Goal: Task Accomplishment & Management: Use online tool/utility

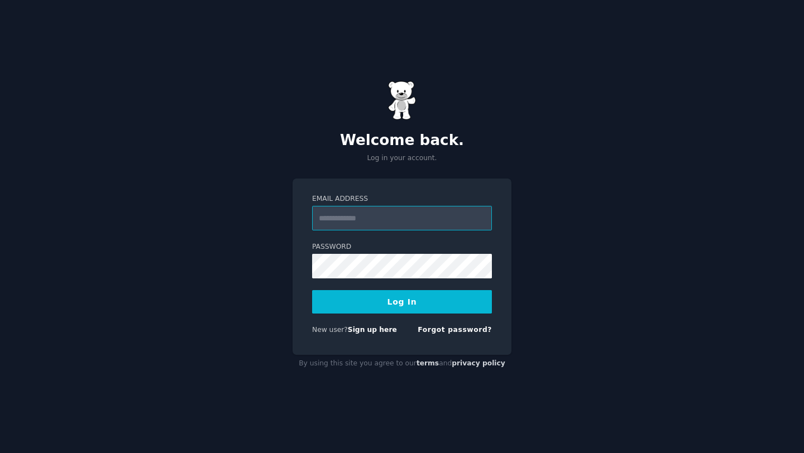
click at [349, 214] on input "Email Address" at bounding box center [402, 218] width 180 height 25
type input "**********"
click at [407, 300] on button "Log In" at bounding box center [402, 301] width 180 height 23
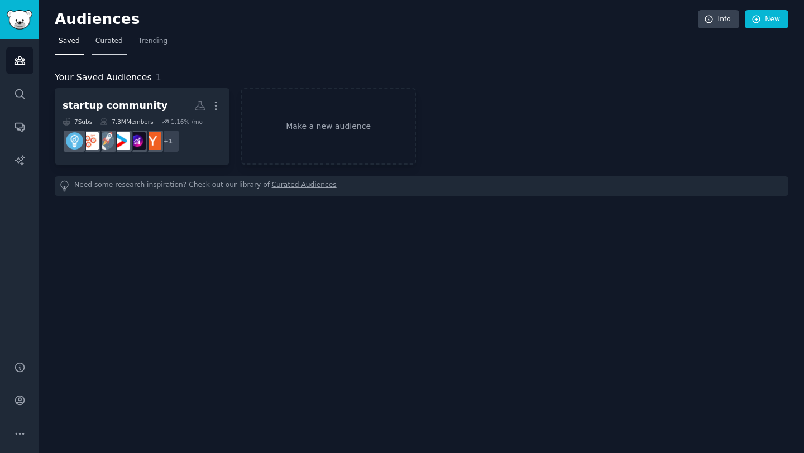
click at [116, 39] on span "Curated" at bounding box center [108, 41] width 27 height 10
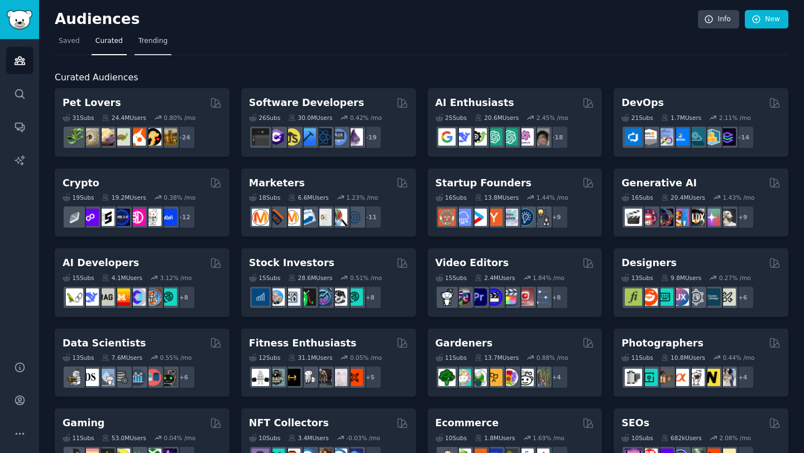
click at [146, 39] on span "Trending" at bounding box center [152, 41] width 29 height 10
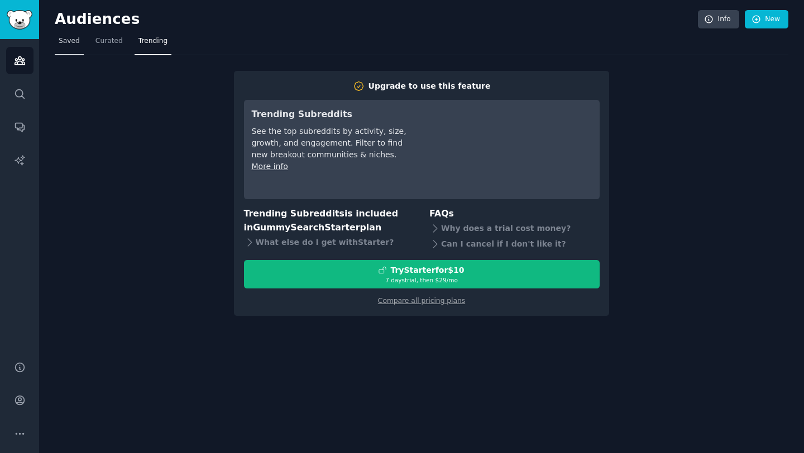
click at [68, 37] on span "Saved" at bounding box center [69, 41] width 21 height 10
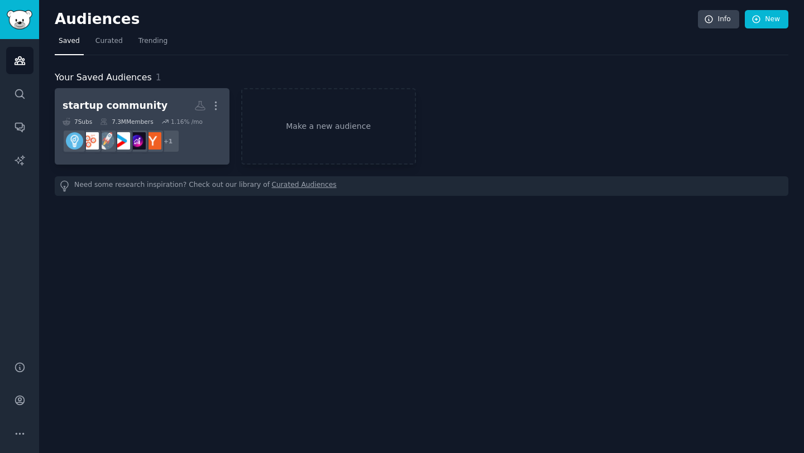
click at [177, 94] on link "startup community More 7 Sub s 7.3M Members 1.16 % /mo + 1" at bounding box center [142, 126] width 175 height 76
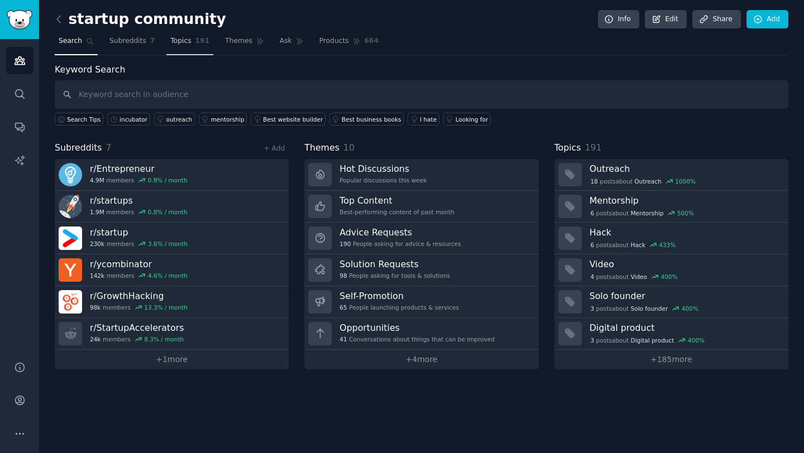
click at [179, 42] on span "Topics" at bounding box center [180, 41] width 21 height 10
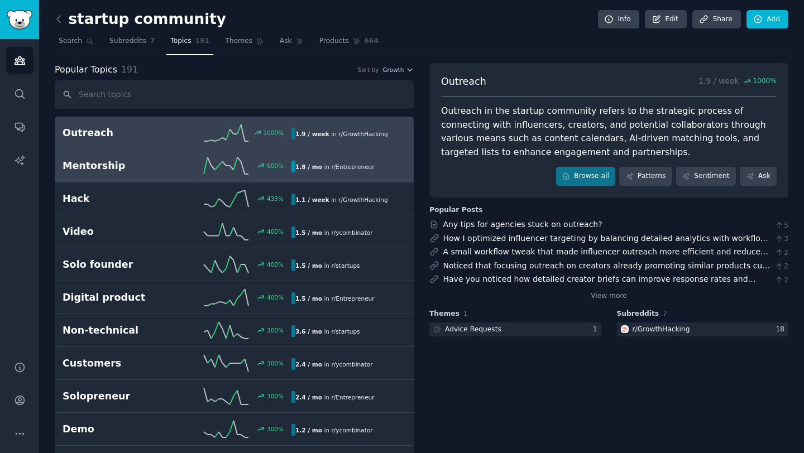
click at [140, 169] on h2 "Mentorship" at bounding box center [120, 166] width 114 height 14
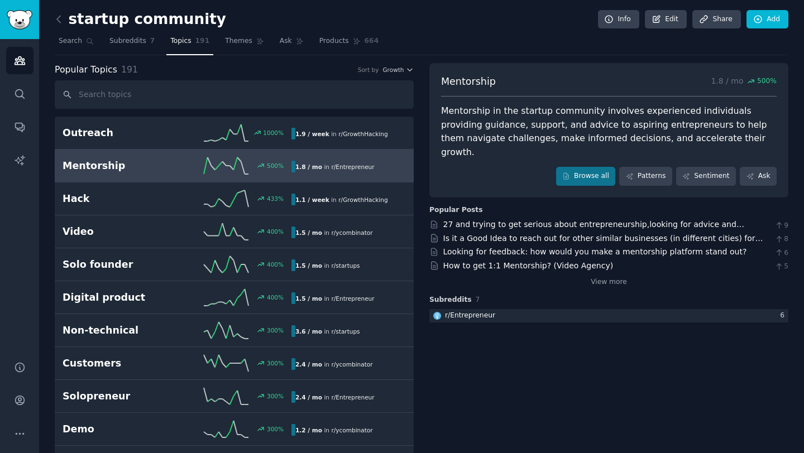
click at [613, 274] on div "View more" at bounding box center [608, 281] width 359 height 14
click at [609, 277] on link "View more" at bounding box center [609, 282] width 36 height 10
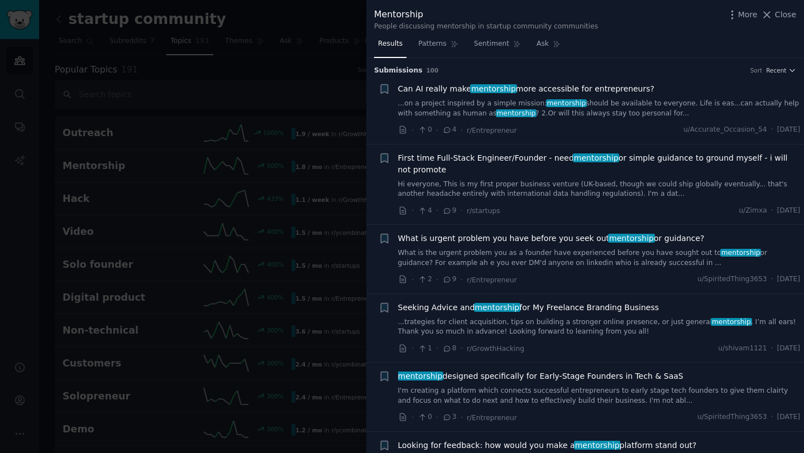
click at [612, 88] on span "Can AI really make mentorship more accessible for entrepreneurs?" at bounding box center [526, 89] width 256 height 12
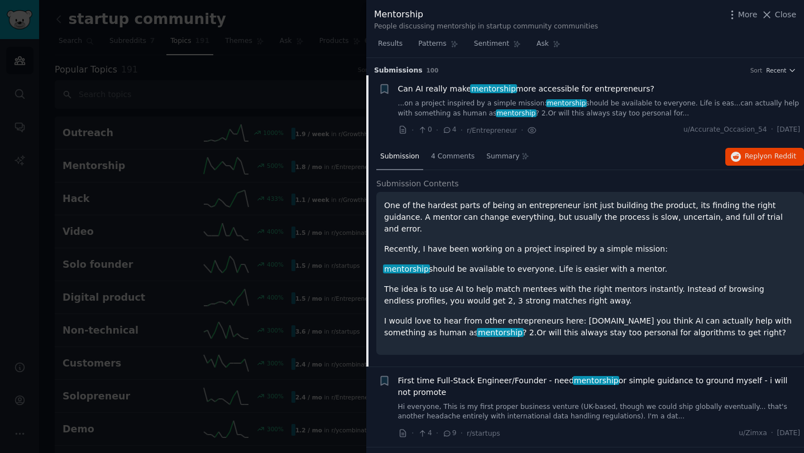
drag, startPoint x: 774, startPoint y: 12, endPoint x: 459, endPoint y: 109, distance: 330.2
click at [775, 12] on button "Close" at bounding box center [778, 15] width 35 height 12
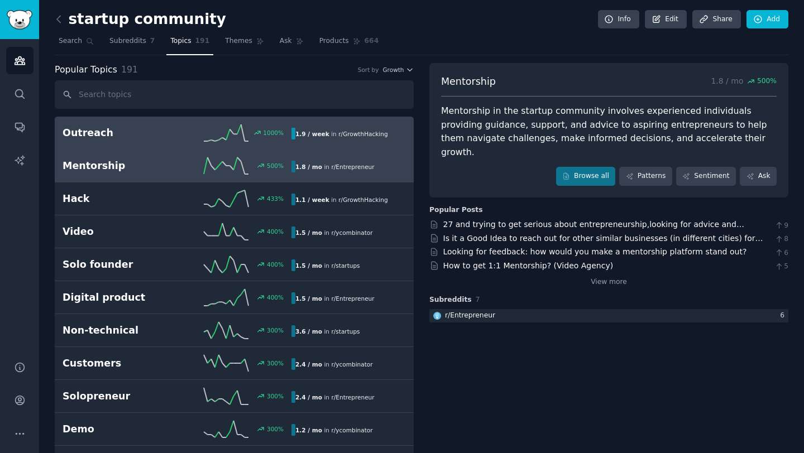
click at [138, 135] on h2 "Outreach" at bounding box center [120, 133] width 114 height 14
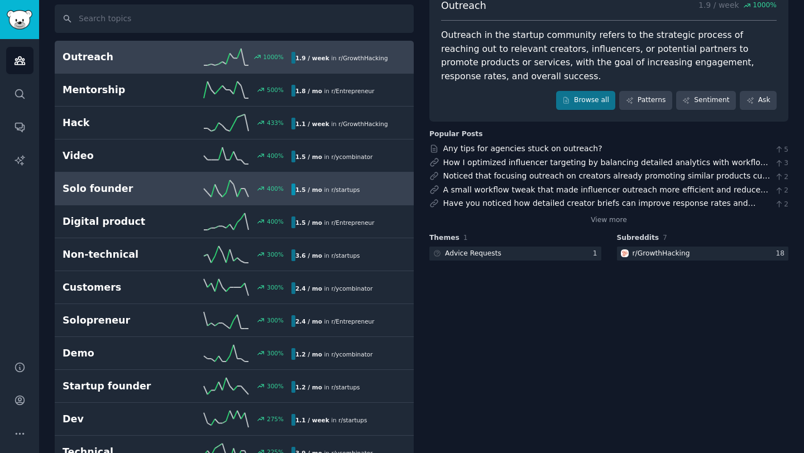
scroll to position [139, 0]
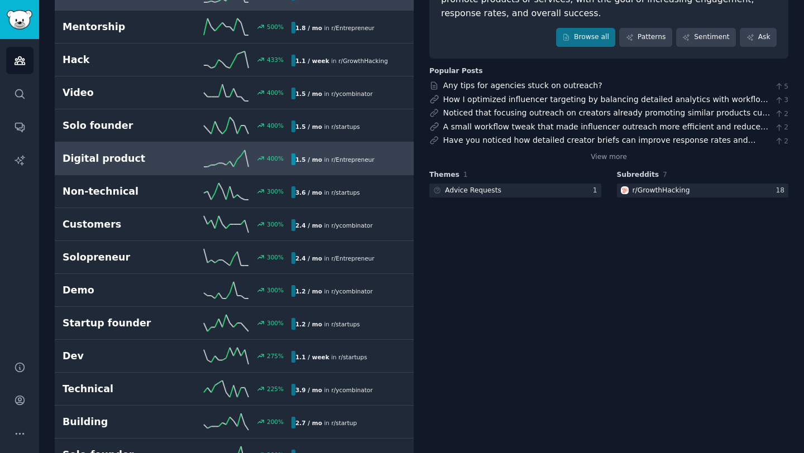
click at [147, 164] on h2 "Digital product" at bounding box center [120, 159] width 114 height 14
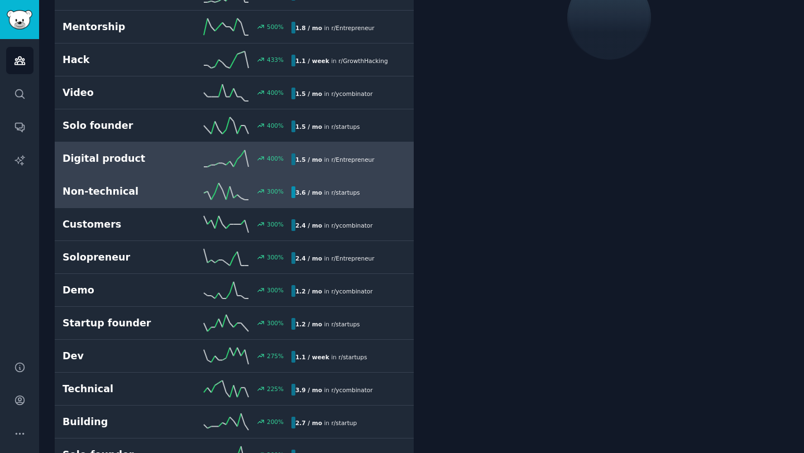
click at [152, 203] on link "Non-technical 300 % 3.6 / mo in r/ startups" at bounding box center [234, 191] width 359 height 33
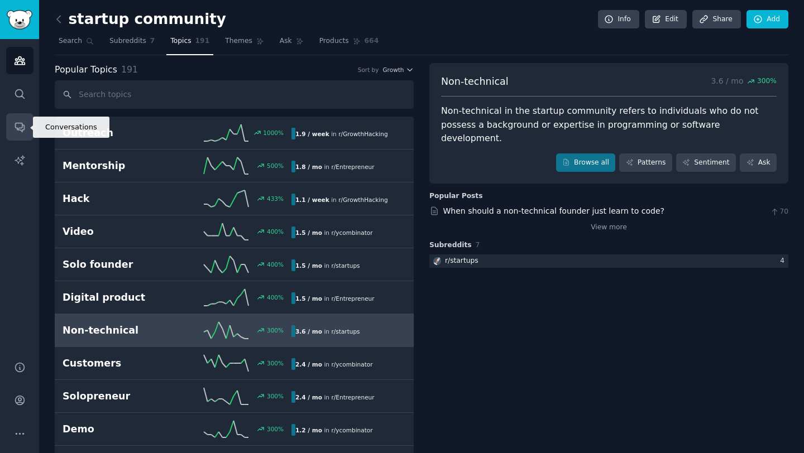
click at [19, 129] on icon "Sidebar" at bounding box center [19, 127] width 9 height 9
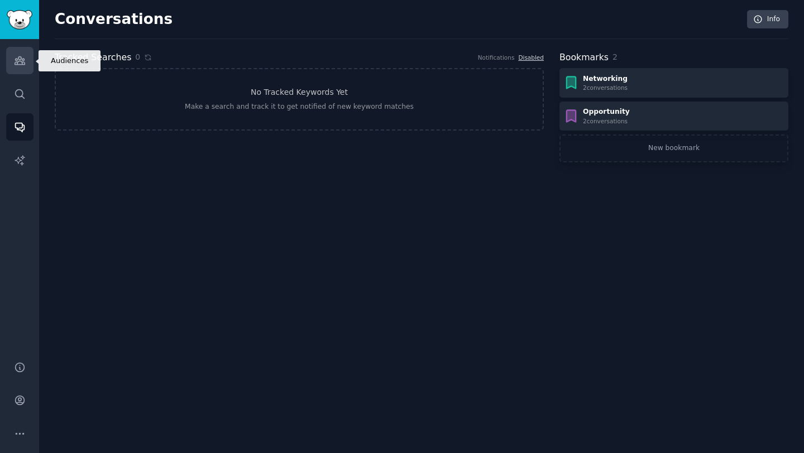
click at [17, 57] on icon "Sidebar" at bounding box center [20, 61] width 12 height 12
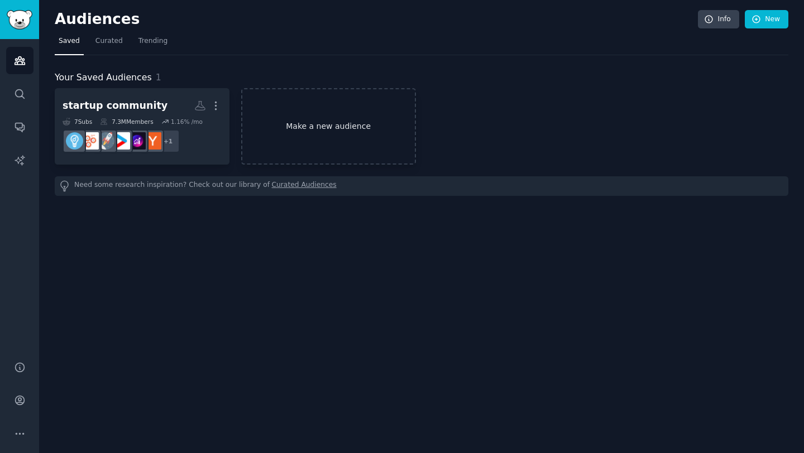
click at [328, 128] on link "Make a new audience" at bounding box center [328, 126] width 175 height 76
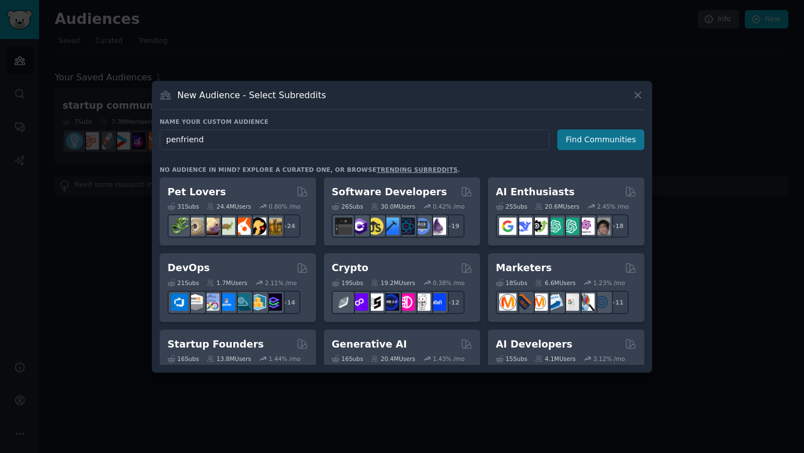
type input "penfriend"
click at [579, 148] on button "Find Communities" at bounding box center [600, 140] width 87 height 21
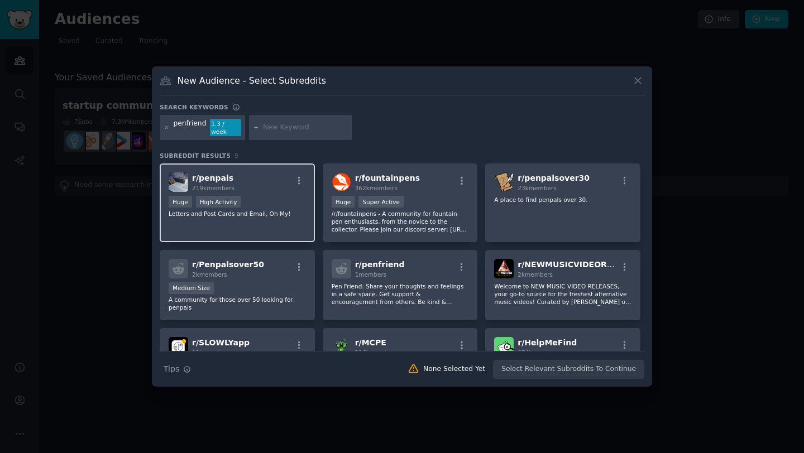
click at [253, 213] on p "Letters and Post Cards and Email, Oh My!" at bounding box center [237, 214] width 137 height 8
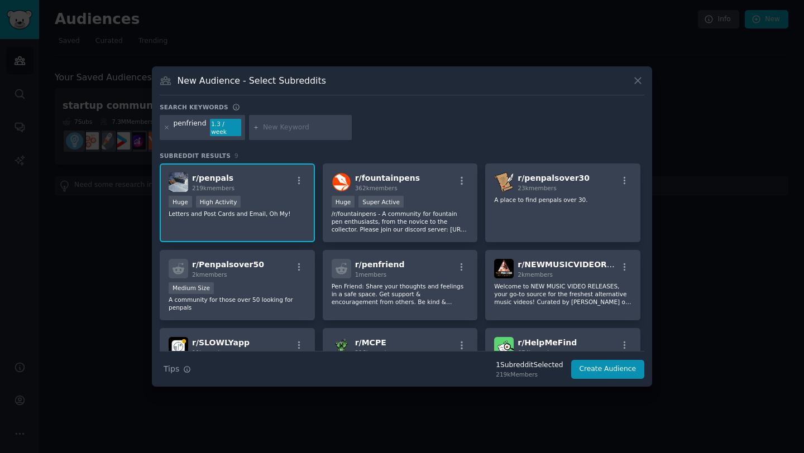
scroll to position [94, 0]
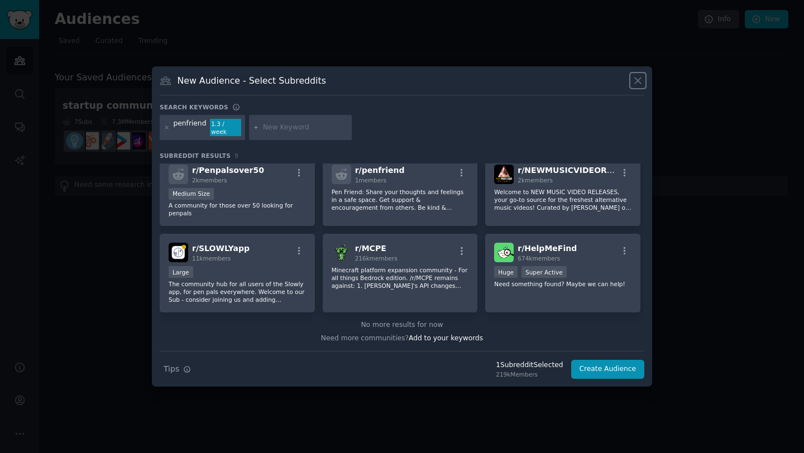
click at [635, 84] on icon at bounding box center [638, 81] width 12 height 12
